Goal: Find specific page/section

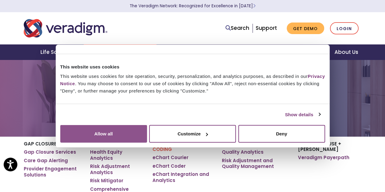
click at [147, 132] on button "Allow all" at bounding box center [103, 134] width 87 height 18
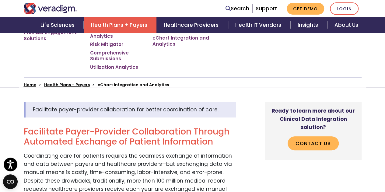
scroll to position [163, 0]
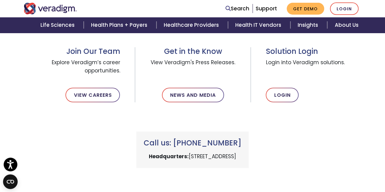
scroll to position [211, 0]
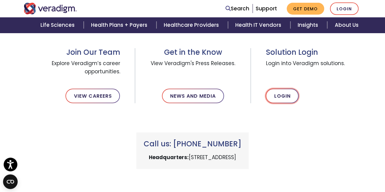
click at [287, 91] on link "Login" at bounding box center [282, 96] width 33 height 15
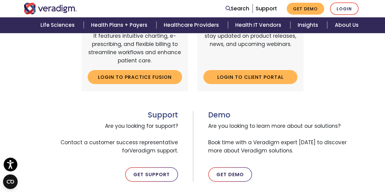
scroll to position [284, 0]
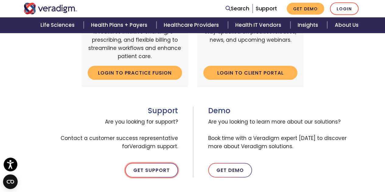
click at [159, 168] on link "Get Support" at bounding box center [151, 170] width 53 height 15
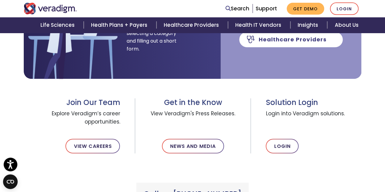
scroll to position [169, 0]
